Goal: Transaction & Acquisition: Purchase product/service

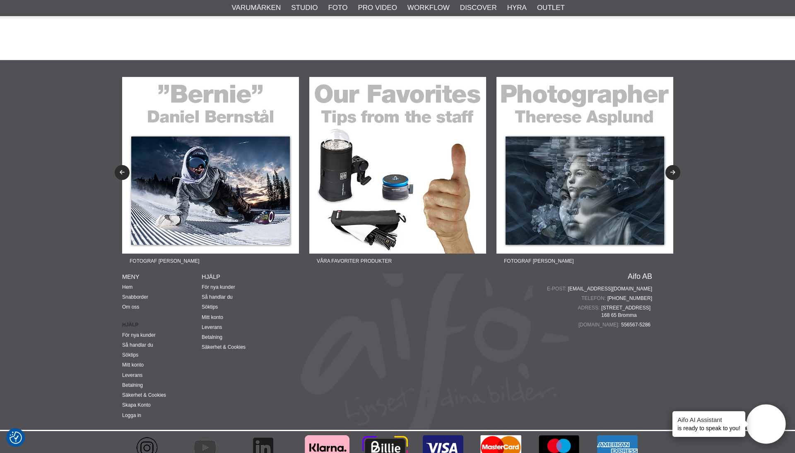
scroll to position [1904, 0]
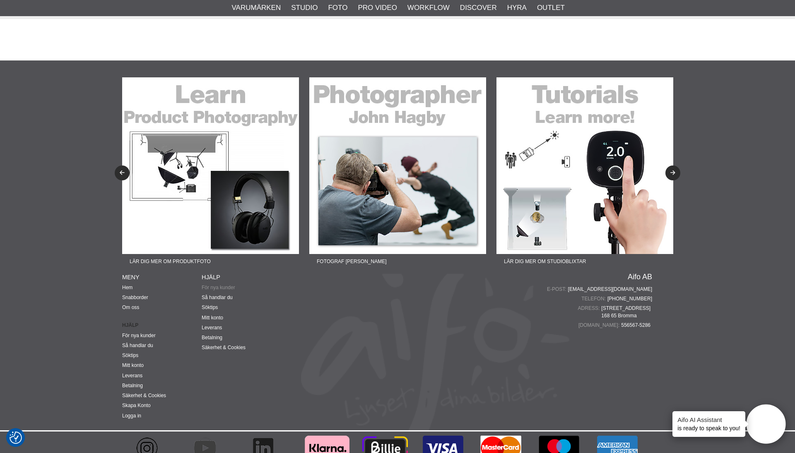
click at [217, 285] on link "För nya kunder" at bounding box center [219, 288] width 34 height 6
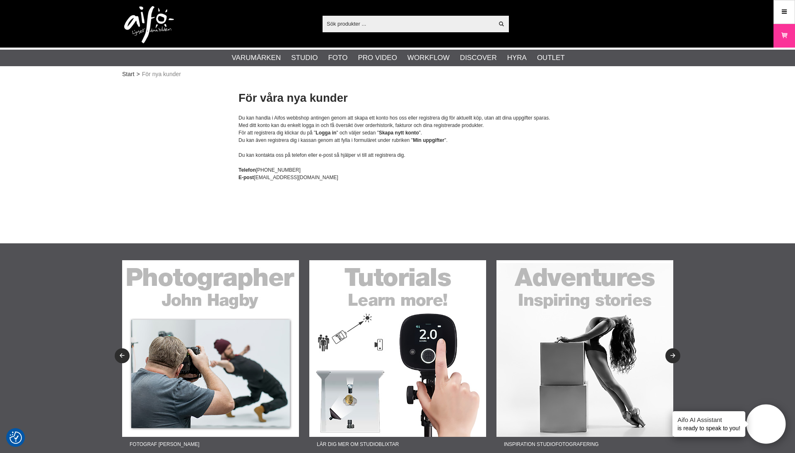
click at [277, 169] on div "Telefon +4687200645" at bounding box center [397, 169] width 318 height 7
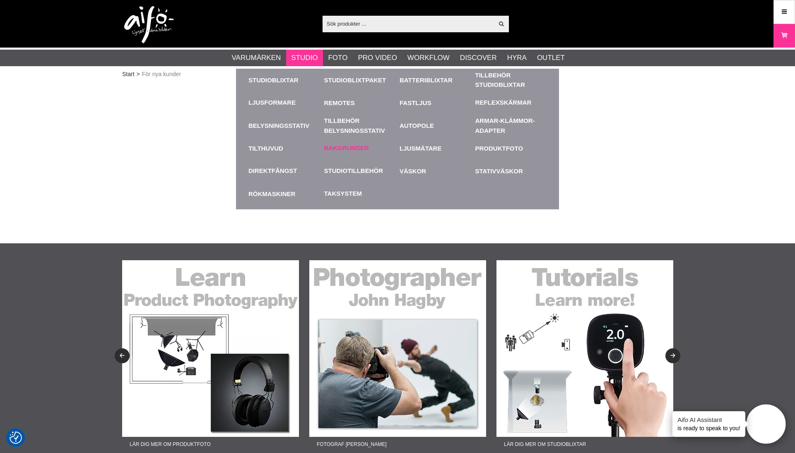
click at [343, 149] on link "Bakgrunder" at bounding box center [346, 149] width 45 height 10
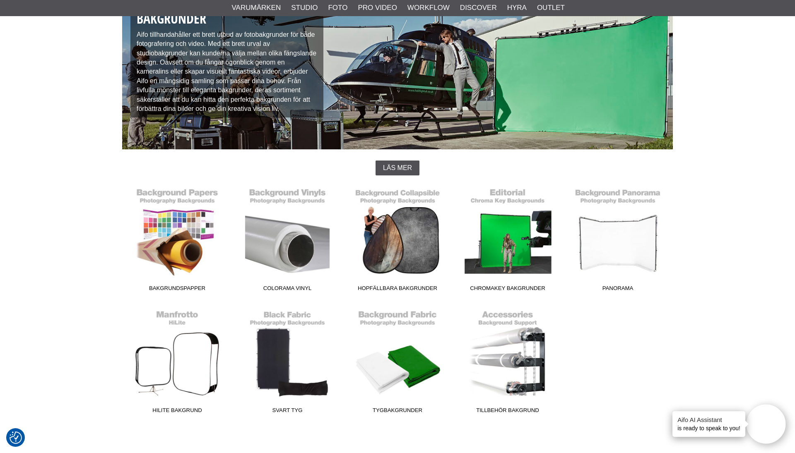
scroll to position [129, 0]
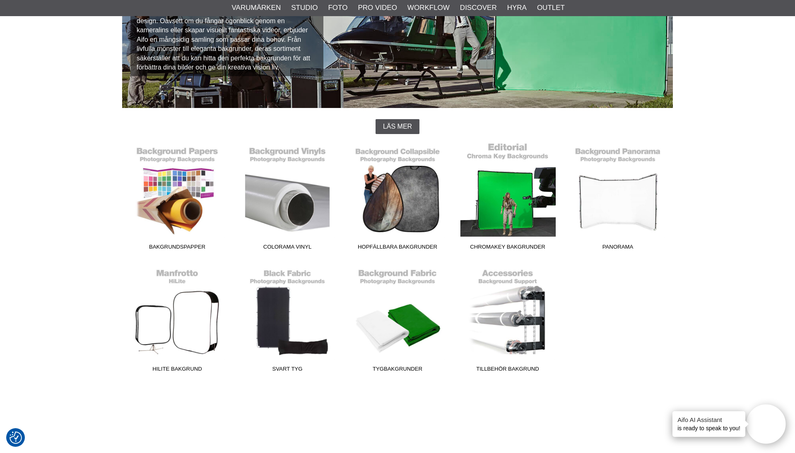
click at [503, 185] on link "Chromakey Bakgrunder" at bounding box center [507, 198] width 110 height 112
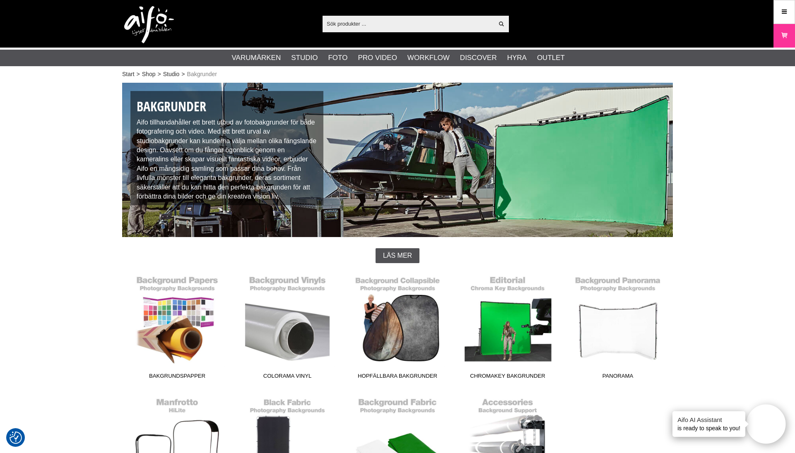
click at [364, 26] on input "text" at bounding box center [407, 23] width 171 height 12
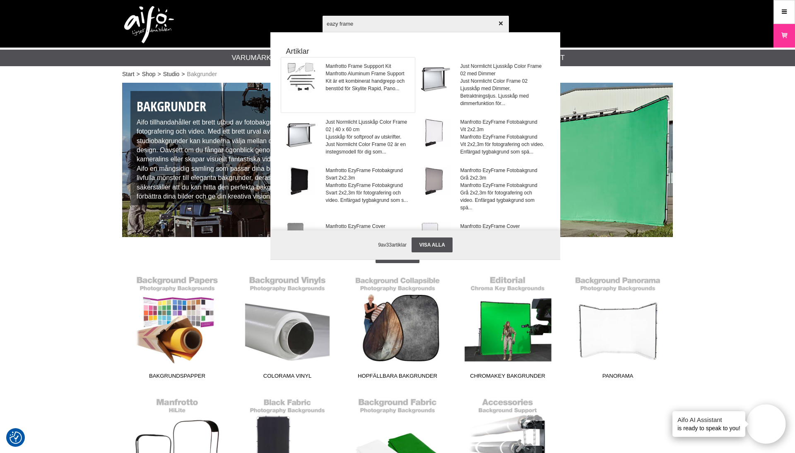
type input "eazy frame"
click at [341, 71] on span "Manfrotto Aluminum Frame Support Kit är ett kombinerat handgrepp och benstöd fö…" at bounding box center [368, 81] width 84 height 22
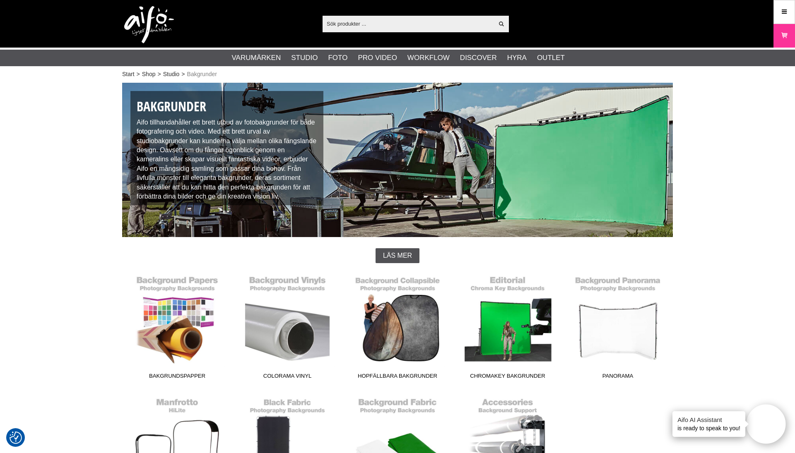
click at [355, 31] on div "Visa alla" at bounding box center [415, 24] width 186 height 17
click at [349, 22] on input "text" at bounding box center [407, 23] width 171 height 12
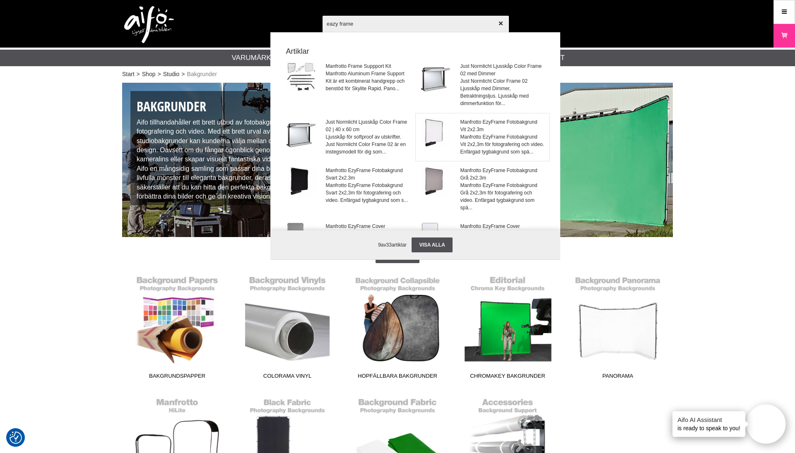
type input "eazy frame"
click at [478, 121] on span "Manfrotto EzyFrame Fotobakgrund Vit 2x2.3m" at bounding box center [502, 125] width 84 height 15
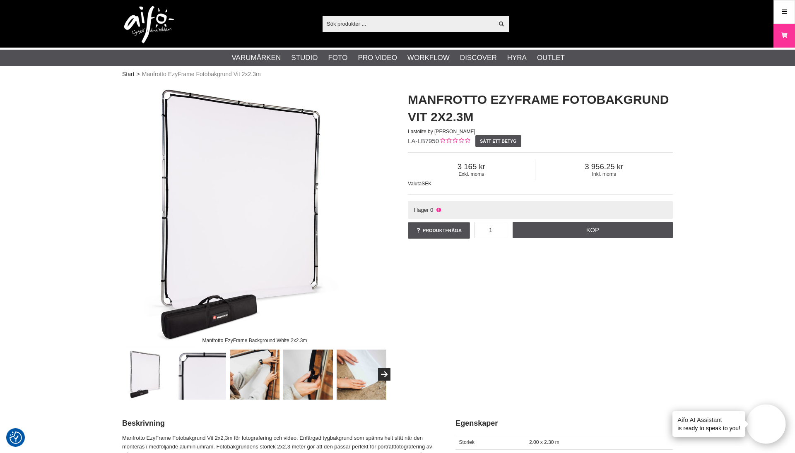
click at [373, 25] on input "text" at bounding box center [407, 23] width 171 height 12
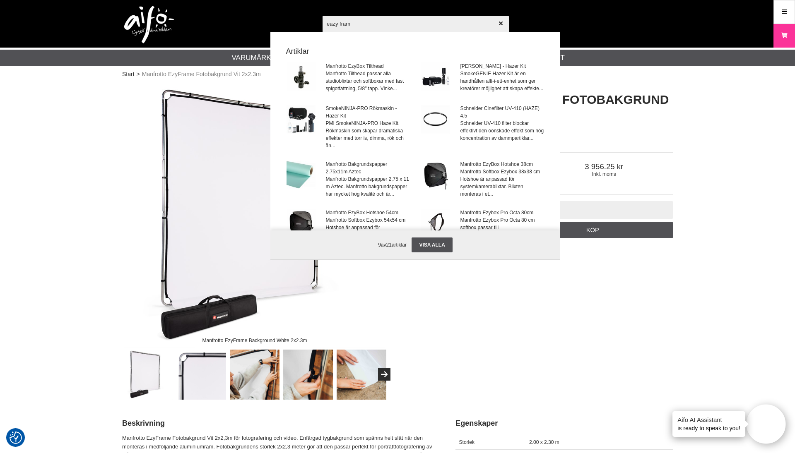
type input "eazy frame"
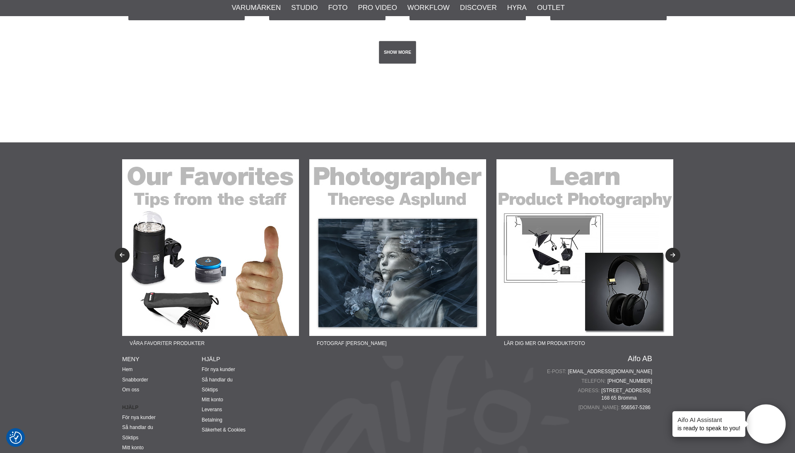
scroll to position [1669, 0]
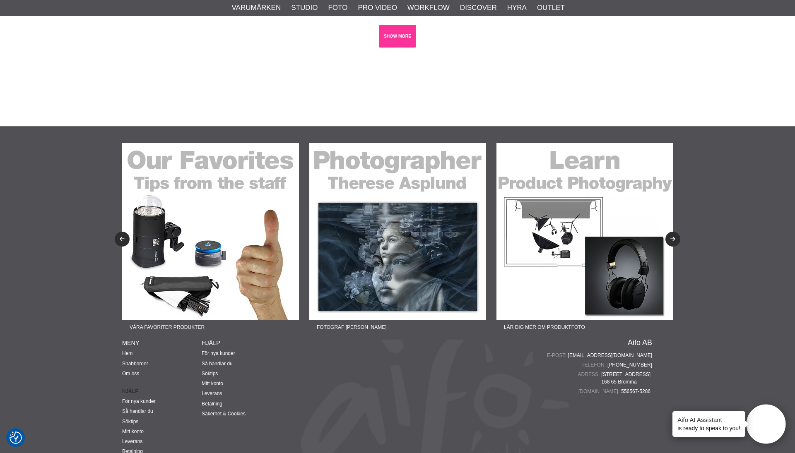
click at [397, 38] on link "SHOW MORE" at bounding box center [398, 36] width 38 height 23
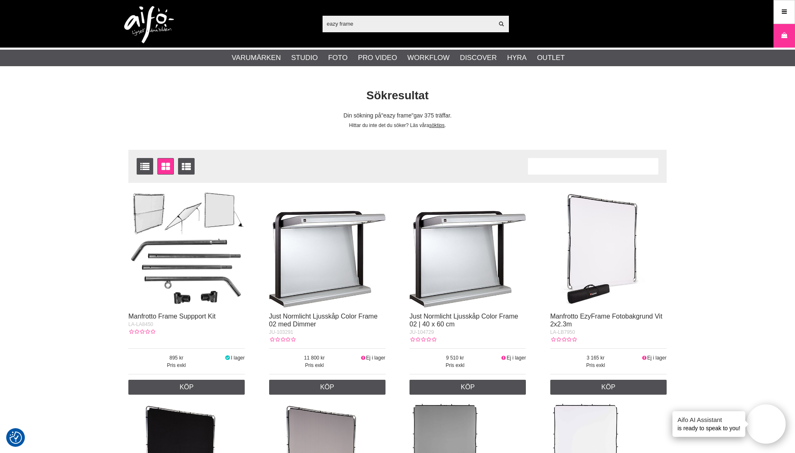
scroll to position [0, 0]
drag, startPoint x: 375, startPoint y: 25, endPoint x: 299, endPoint y: 23, distance: 76.6
click at [299, 23] on div "eazy frame Visa alla Artiklar Kategorier av artiklar Din sökning på gav inga tr…" at bounding box center [397, 24] width 563 height 48
drag, startPoint x: 367, startPoint y: 22, endPoint x: 322, endPoint y: 23, distance: 45.5
click at [322, 23] on div "eazy frame Visa alla Artiklar Kategorier av artiklar Din sökning på gav inga tr…" at bounding box center [397, 24] width 563 height 48
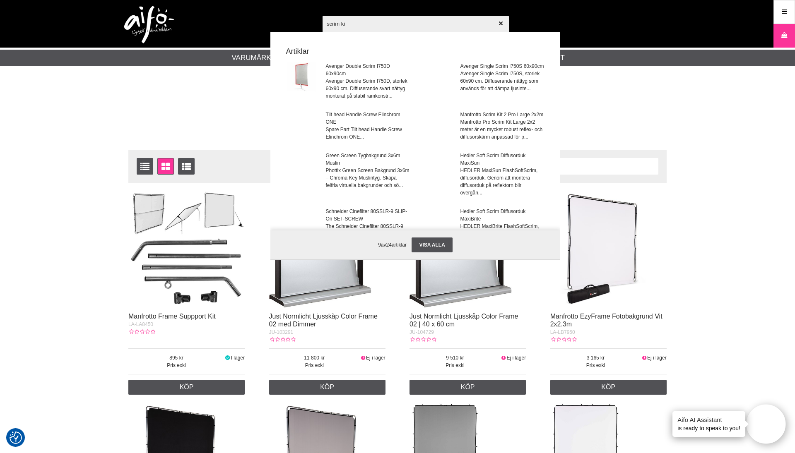
type input "scrim kit"
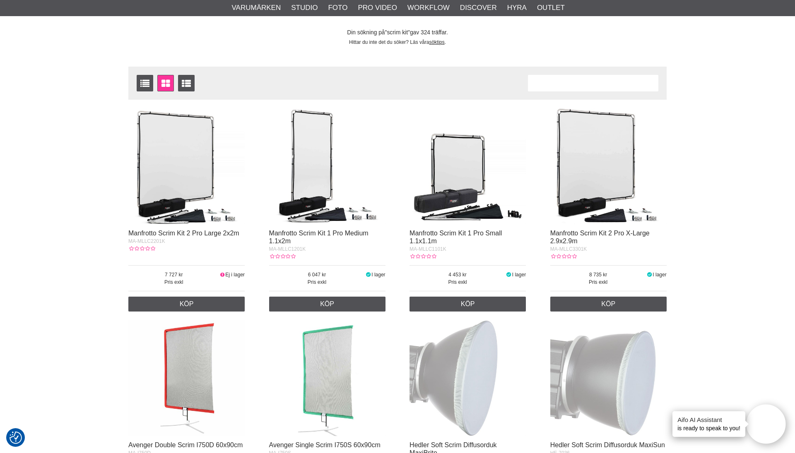
scroll to position [85, 0]
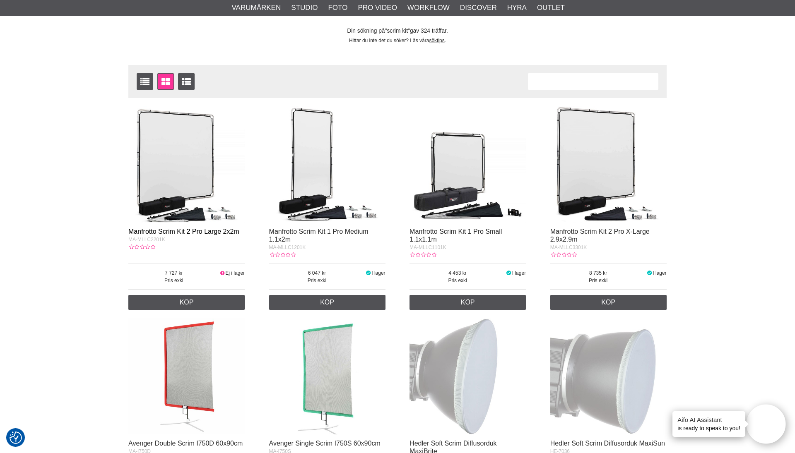
click at [210, 230] on link "Manfrotto Scrim Kit 2 Pro Large 2x2m" at bounding box center [183, 231] width 111 height 7
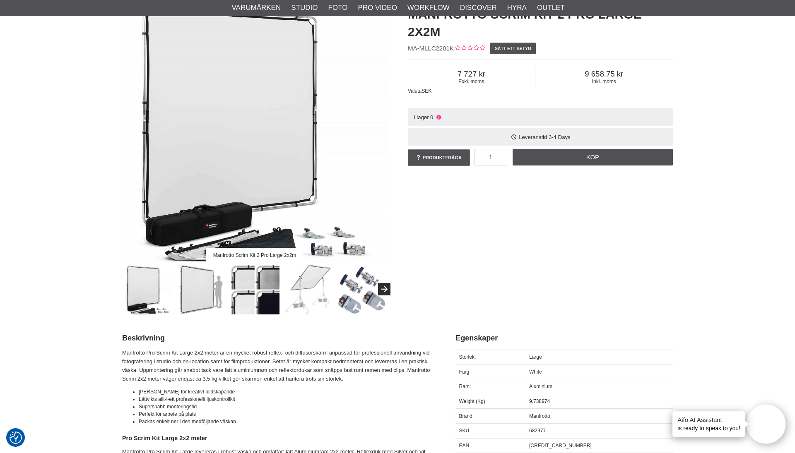
scroll to position [110, 0]
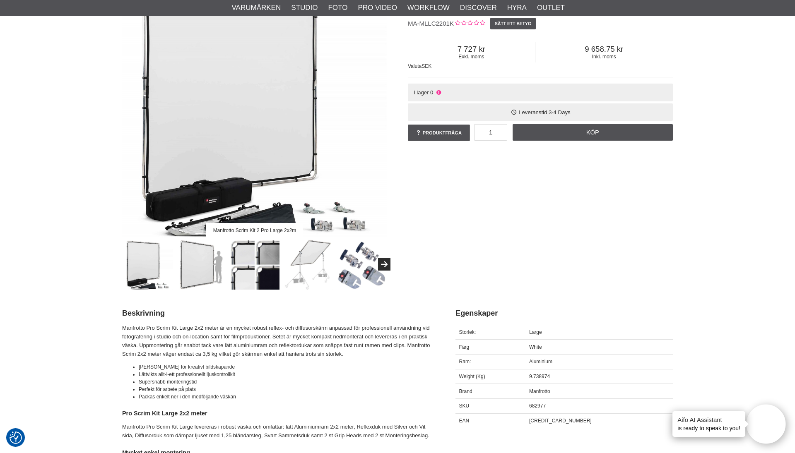
click at [140, 259] on img at bounding box center [148, 265] width 50 height 50
click at [202, 266] on img at bounding box center [201, 265] width 50 height 50
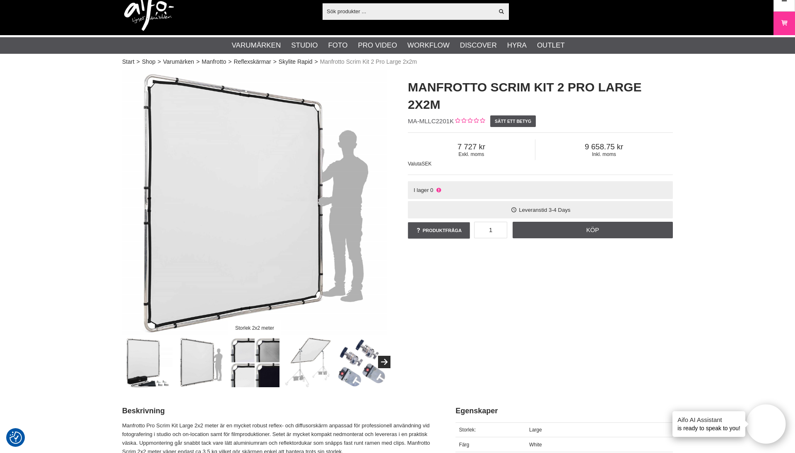
scroll to position [18, 0]
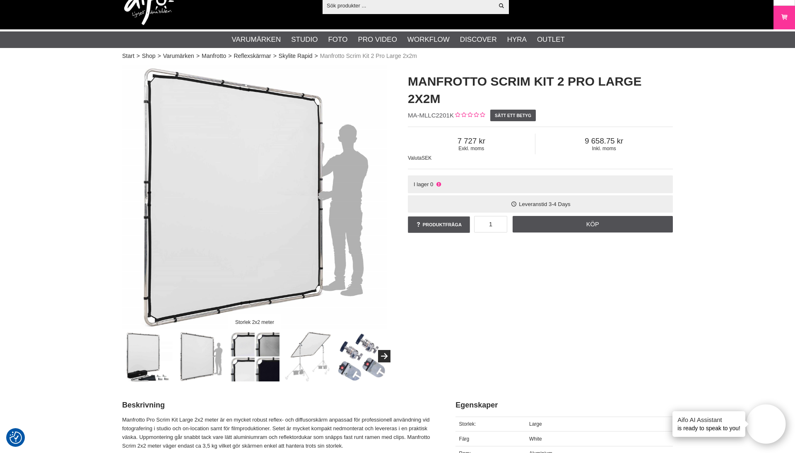
click at [247, 358] on img at bounding box center [255, 356] width 50 height 50
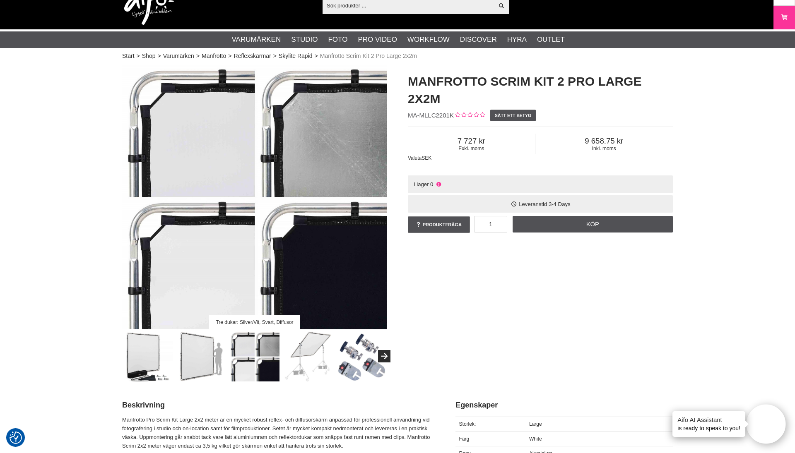
click at [307, 349] on img at bounding box center [308, 356] width 50 height 50
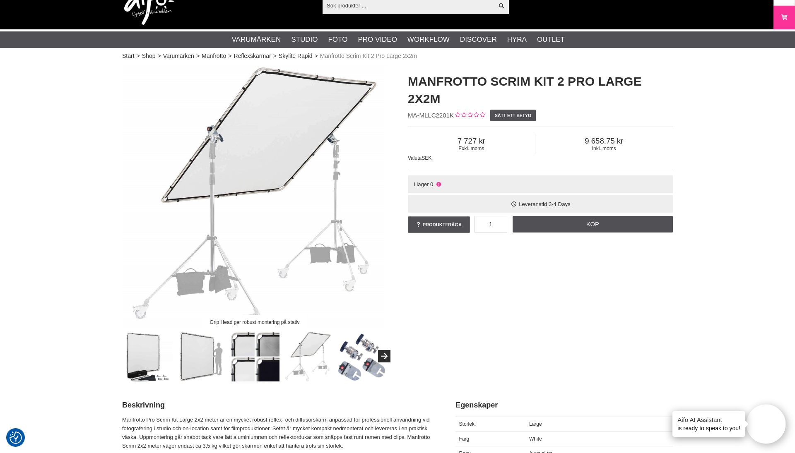
click at [351, 370] on img at bounding box center [361, 356] width 50 height 50
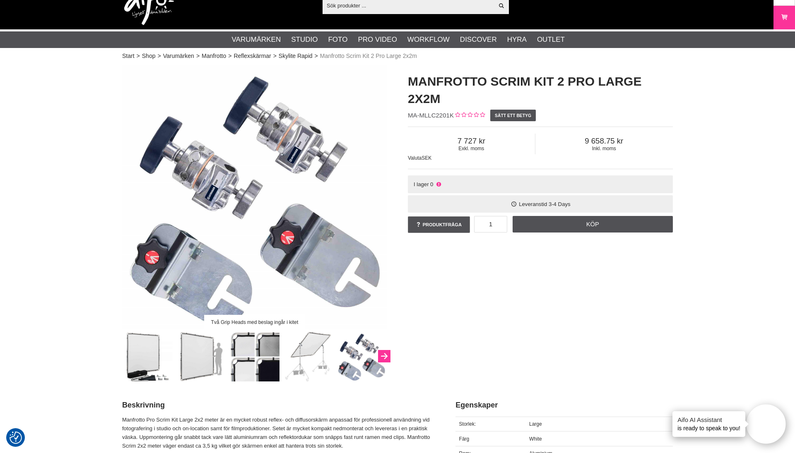
click at [385, 356] on button "Next" at bounding box center [384, 356] width 12 height 12
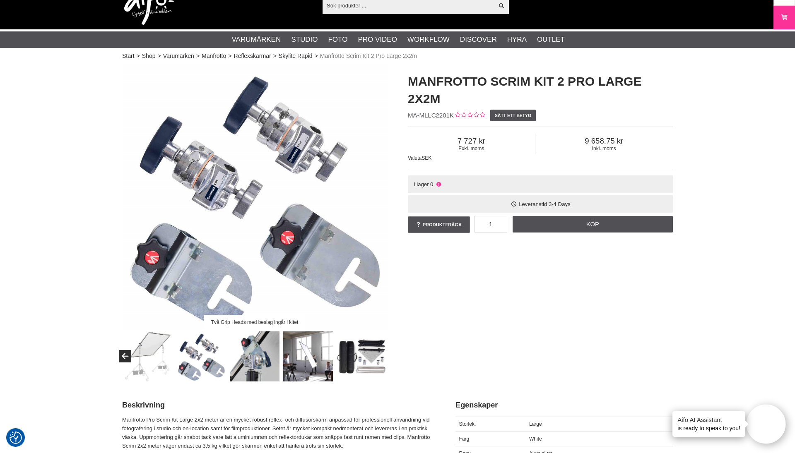
click at [308, 351] on img at bounding box center [308, 356] width 50 height 50
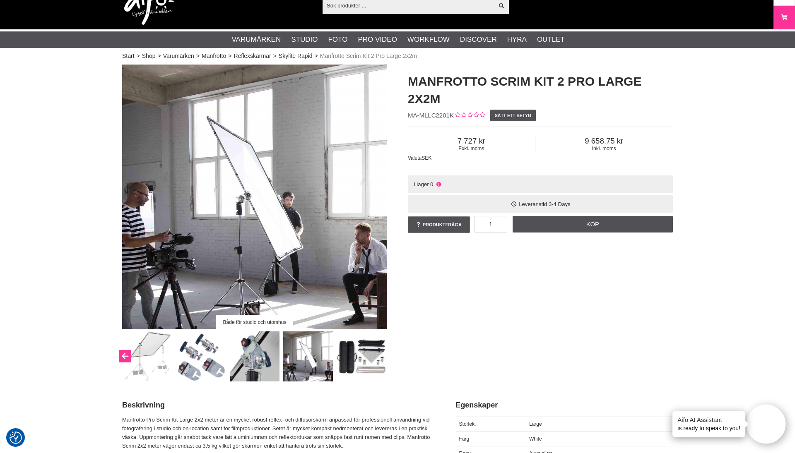
click at [126, 353] on button "Previous" at bounding box center [125, 356] width 12 height 12
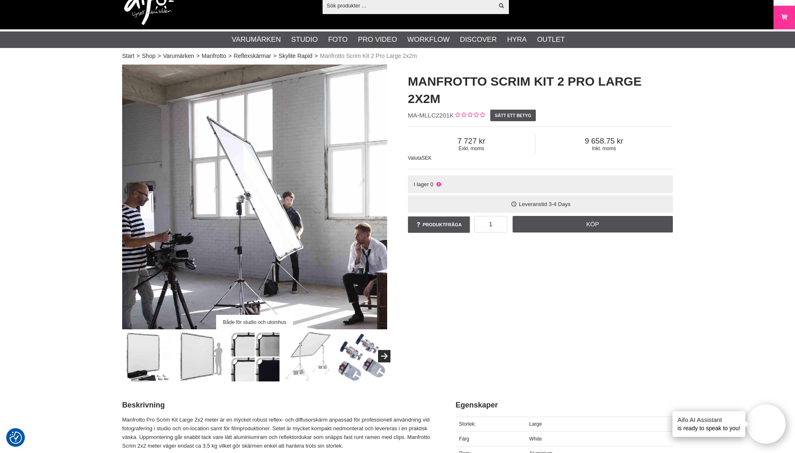
click at [126, 353] on img at bounding box center [148, 356] width 50 height 50
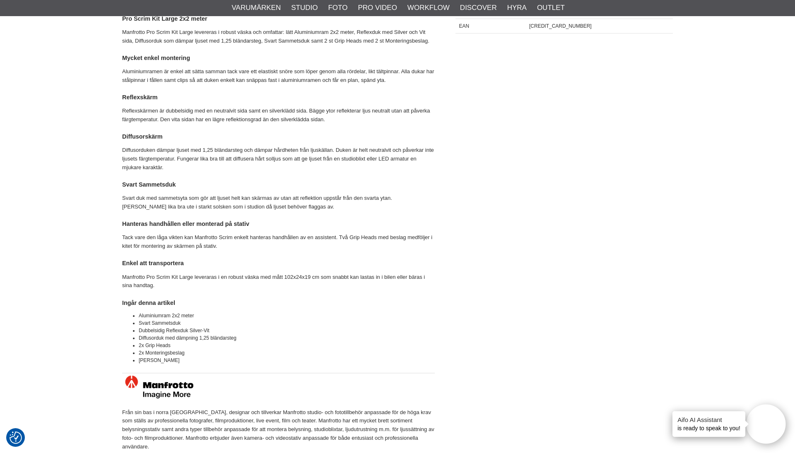
scroll to position [560, 0]
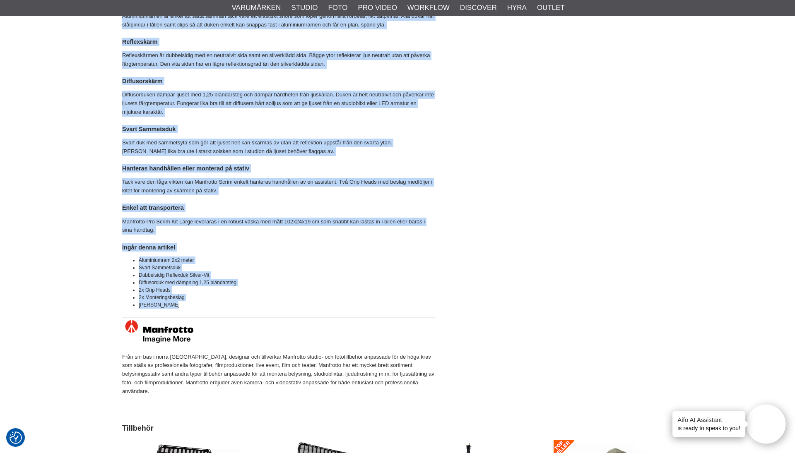
drag, startPoint x: 181, startPoint y: 298, endPoint x: 116, endPoint y: 252, distance: 79.1
click at [116, 252] on section "Manfrotto Scrim Kit 2 Pro Large 2x2m Manfrotto Scrim Kit 2 Pro Large 2x2m MA-ML…" at bounding box center [397, 153] width 563 height 1262
click at [524, 279] on div "Beskrivning Egenskaper Beskrivning Manfrotto Pro Scrim Kit Large 2x2 meter är e…" at bounding box center [397, 132] width 550 height 565
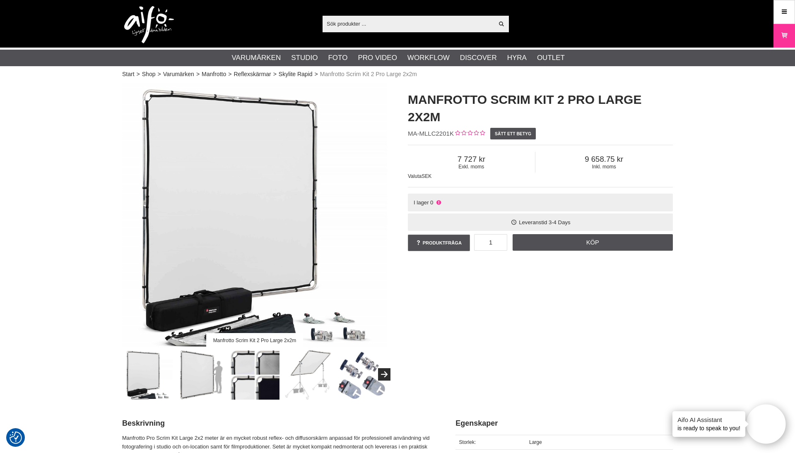
scroll to position [0, 0]
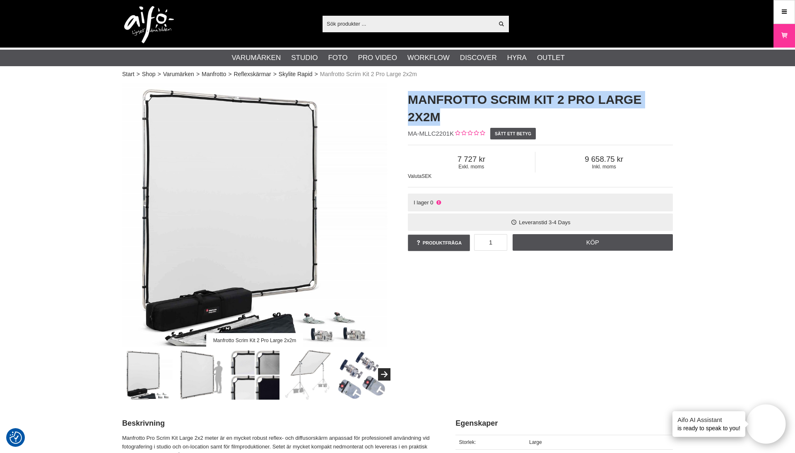
drag, startPoint x: 449, startPoint y: 115, endPoint x: 407, endPoint y: 97, distance: 45.8
click at [407, 97] on div "Manfrotto Scrim Kit 2 Pro Large 2x2m MA-MLLC2201K Sätt ett betyg Exkl. moms 7 7…" at bounding box center [540, 172] width 286 height 178
click at [445, 111] on h1 "Manfrotto Scrim Kit 2 Pro Large 2x2m" at bounding box center [540, 108] width 265 height 35
drag, startPoint x: 444, startPoint y: 120, endPoint x: 400, endPoint y: 100, distance: 48.7
click at [400, 100] on div "Manfrotto Scrim Kit 2 Pro Large 2x2m MA-MLLC2201K Sätt ett betyg Exkl. moms 7 7…" at bounding box center [540, 172] width 286 height 178
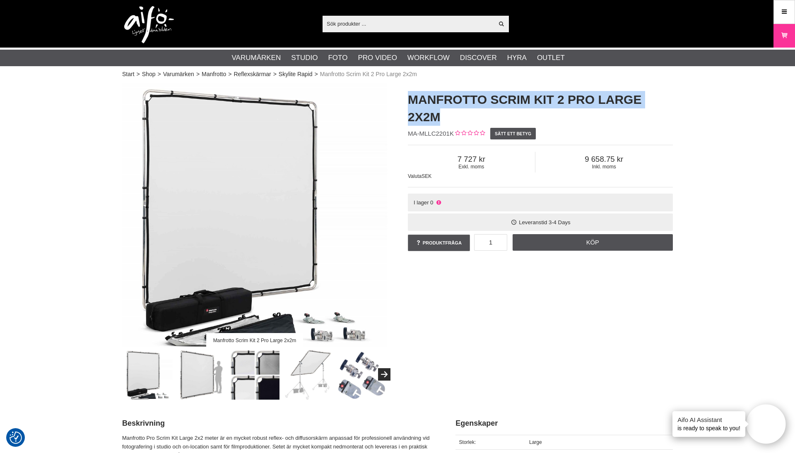
click at [445, 111] on h1 "Manfrotto Scrim Kit 2 Pro Large 2x2m" at bounding box center [540, 108] width 265 height 35
drag, startPoint x: 439, startPoint y: 119, endPoint x: 399, endPoint y: 98, distance: 44.4
click at [399, 98] on div "Manfrotto Scrim Kit 2 Pro Large 2x2m MA-MLLC2201K Sätt ett betyg Exkl. moms 7 7…" at bounding box center [540, 172] width 286 height 178
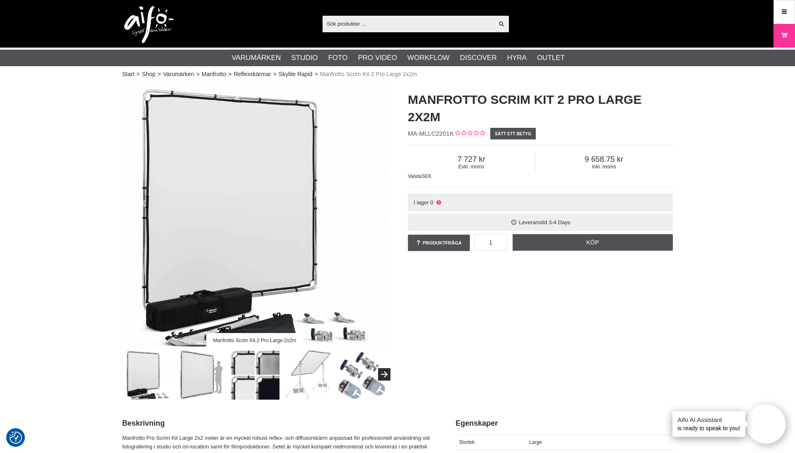
click at [438, 110] on h1 "Manfrotto Scrim Kit 2 Pro Large 2x2m" at bounding box center [540, 108] width 265 height 35
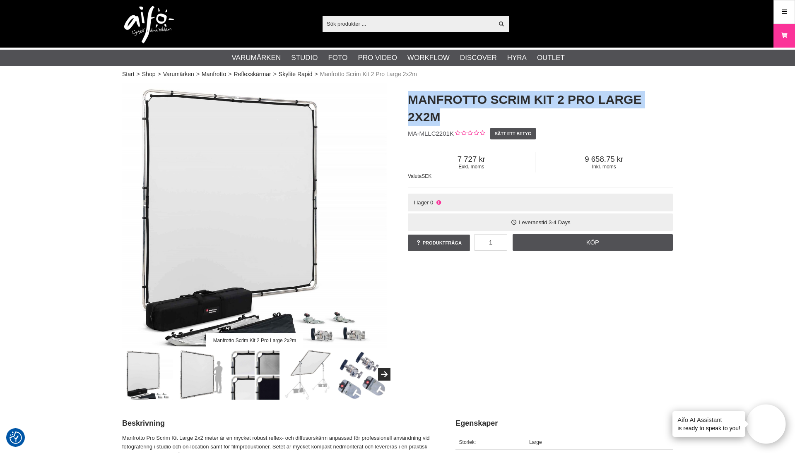
drag, startPoint x: 441, startPoint y: 117, endPoint x: 403, endPoint y: 96, distance: 42.4
click at [403, 96] on div "Manfrotto Scrim Kit 2 Pro Large 2x2m MA-MLLC2201K Sätt ett betyg Exkl. moms 7 7…" at bounding box center [540, 172] width 286 height 178
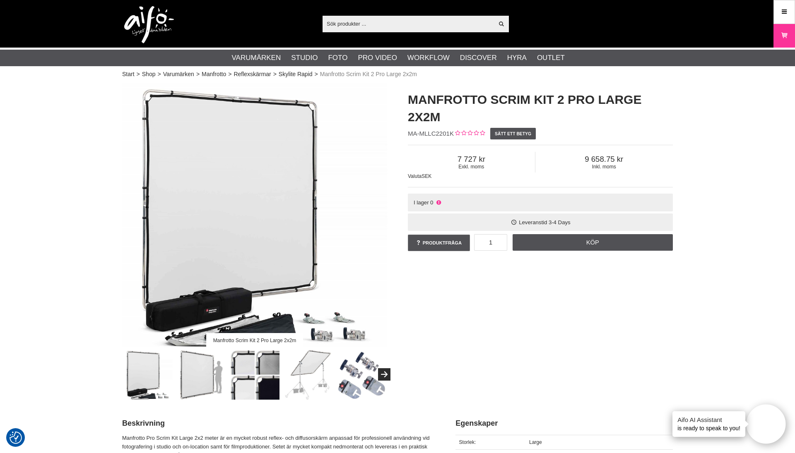
click at [443, 113] on h1 "Manfrotto Scrim Kit 2 Pro Large 2x2m" at bounding box center [540, 108] width 265 height 35
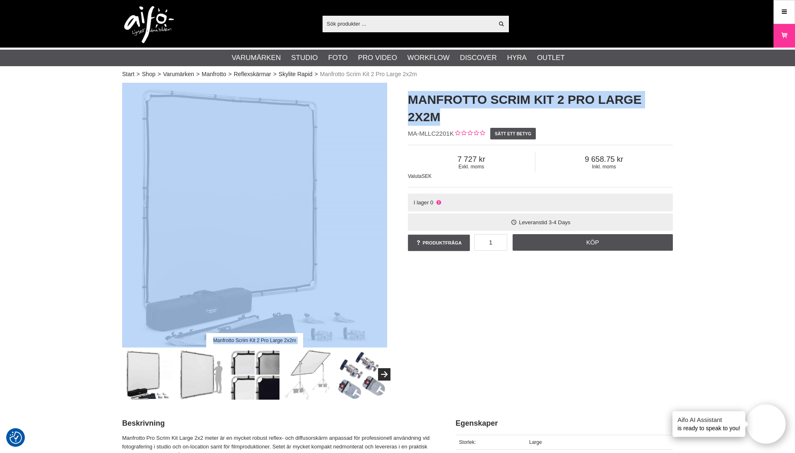
drag, startPoint x: 443, startPoint y: 118, endPoint x: 386, endPoint y: 96, distance: 60.8
click at [386, 96] on div "Manfrotto Scrim Kit 2 Pro Large 2x2m Manfrotto Scrim Kit 2 Pro Large 2x2m MA-ML…" at bounding box center [397, 241] width 571 height 317
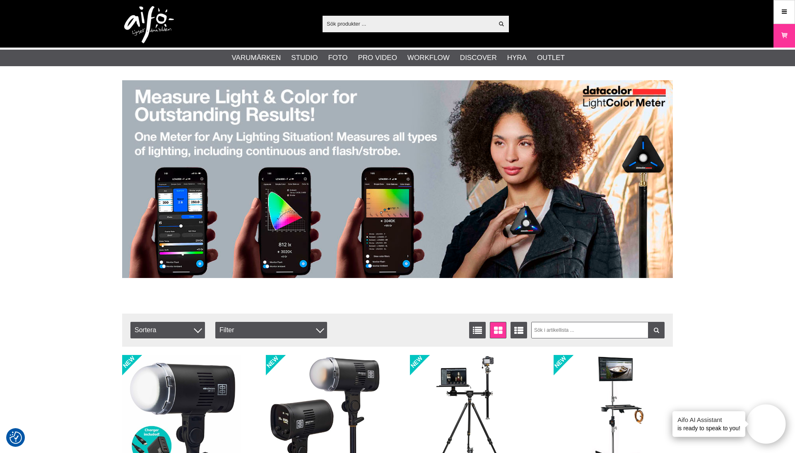
click at [366, 22] on input "text" at bounding box center [407, 23] width 171 height 12
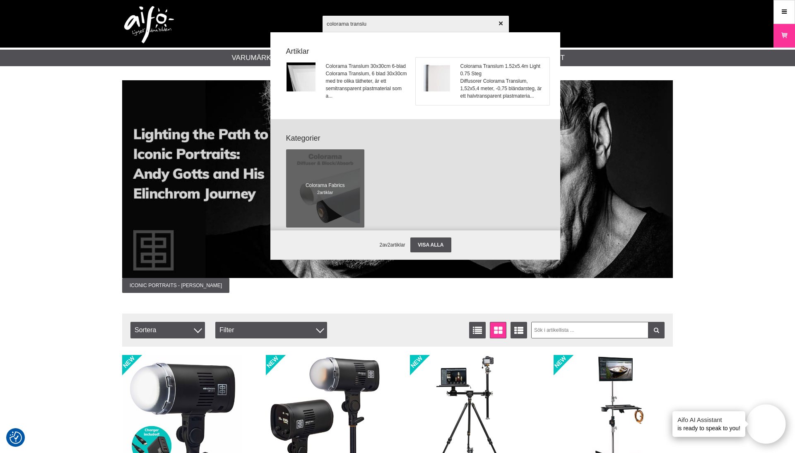
type input "colorama translu"
click at [479, 75] on span "Colorama Translum 1.52x5.4m Light 0.75 Steg" at bounding box center [502, 69] width 84 height 15
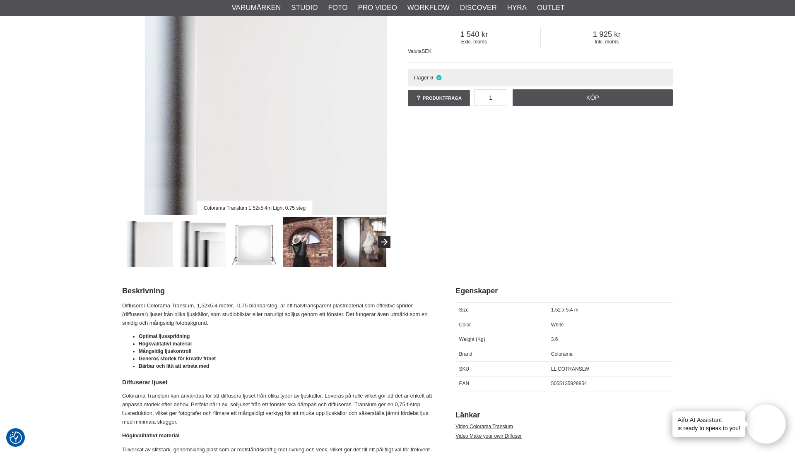
scroll to position [134, 0]
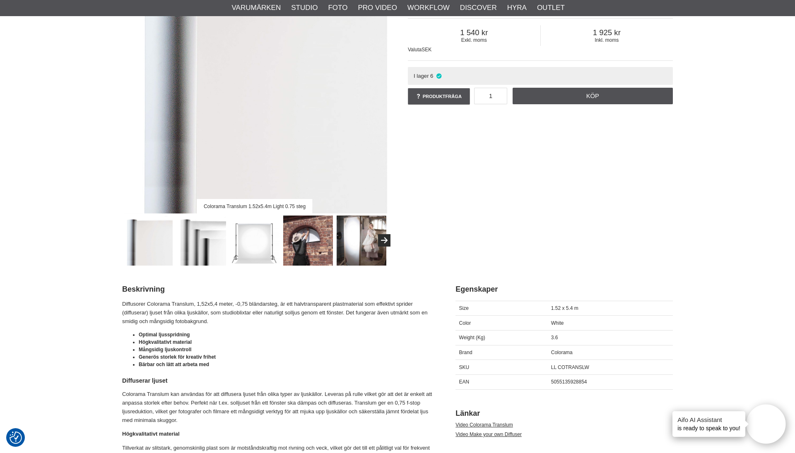
click at [159, 238] on img at bounding box center [148, 241] width 50 height 50
click at [209, 238] on img at bounding box center [201, 241] width 50 height 50
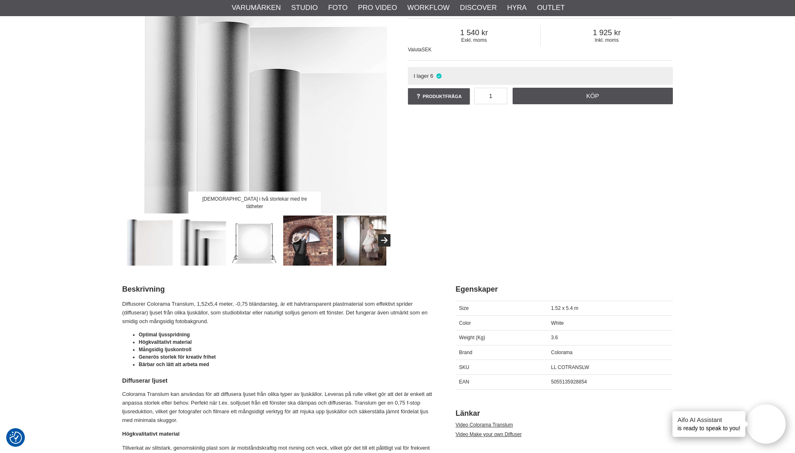
click at [253, 238] on img at bounding box center [255, 241] width 50 height 50
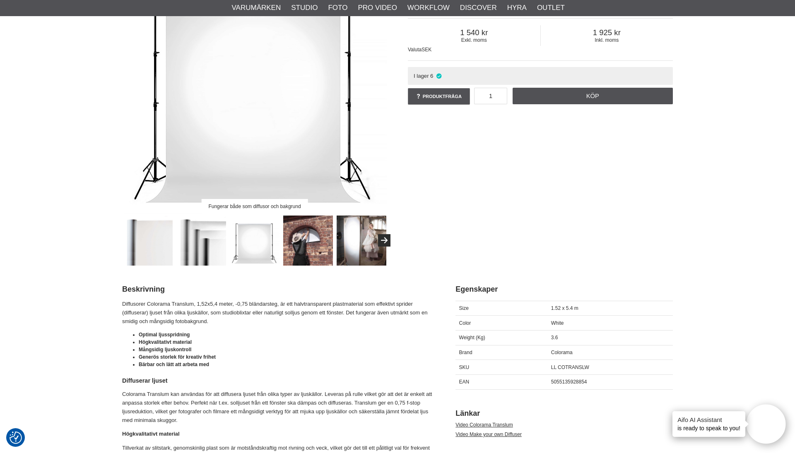
click at [300, 242] on img at bounding box center [308, 241] width 50 height 50
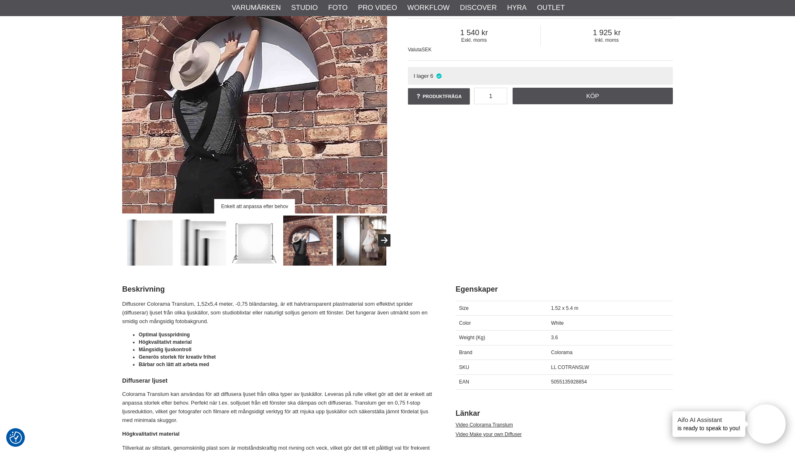
click at [246, 239] on img at bounding box center [255, 241] width 50 height 50
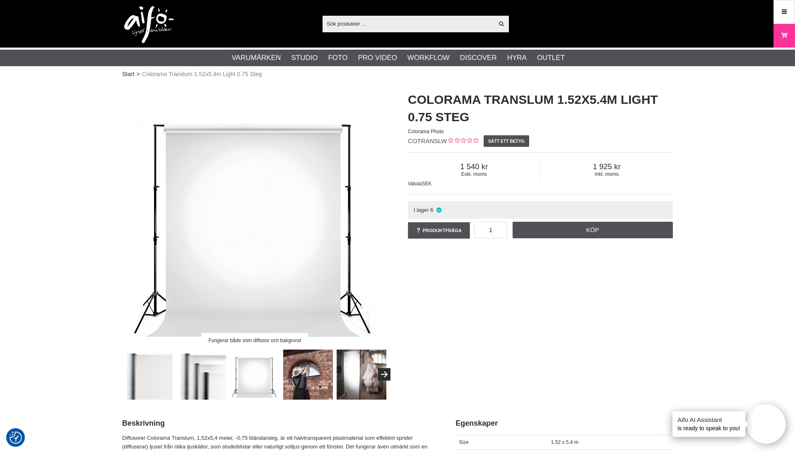
scroll to position [0, 0]
